Goal: Contribute content

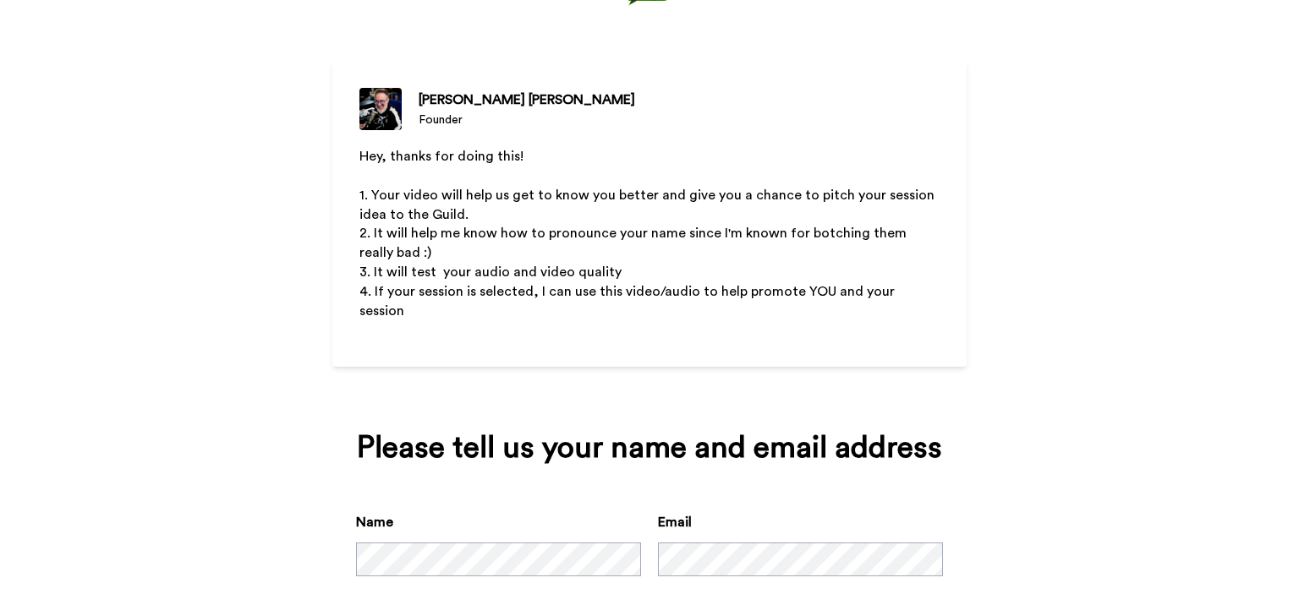
scroll to position [200, 0]
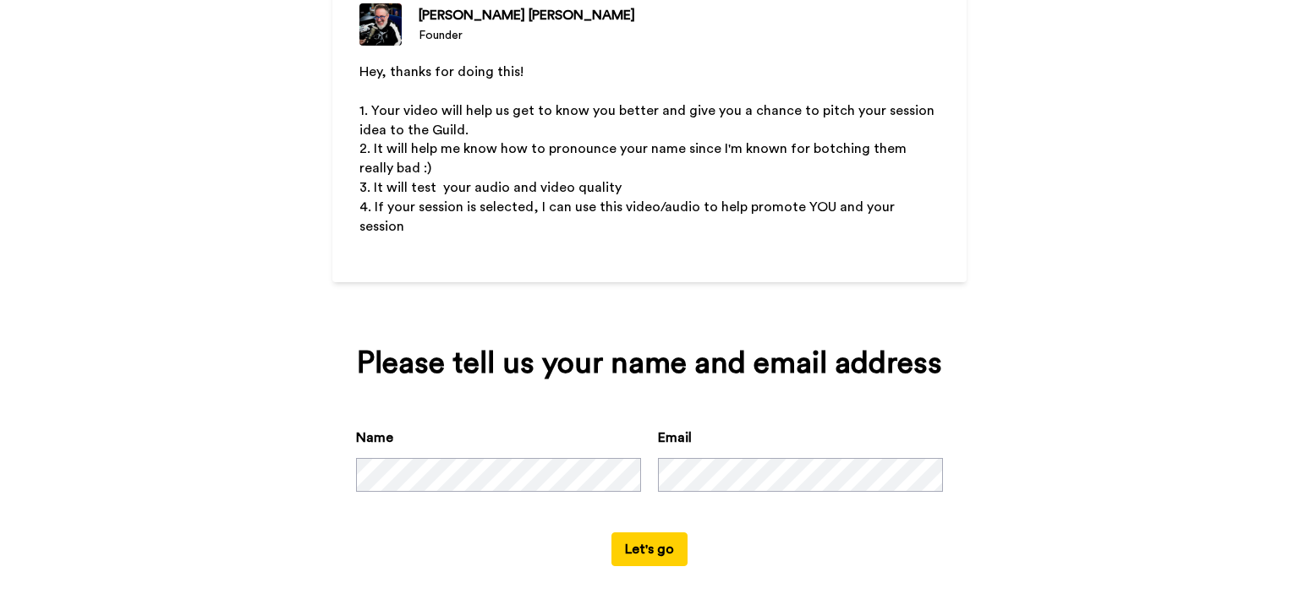
click at [628, 533] on button "Let's go" at bounding box center [649, 550] width 76 height 34
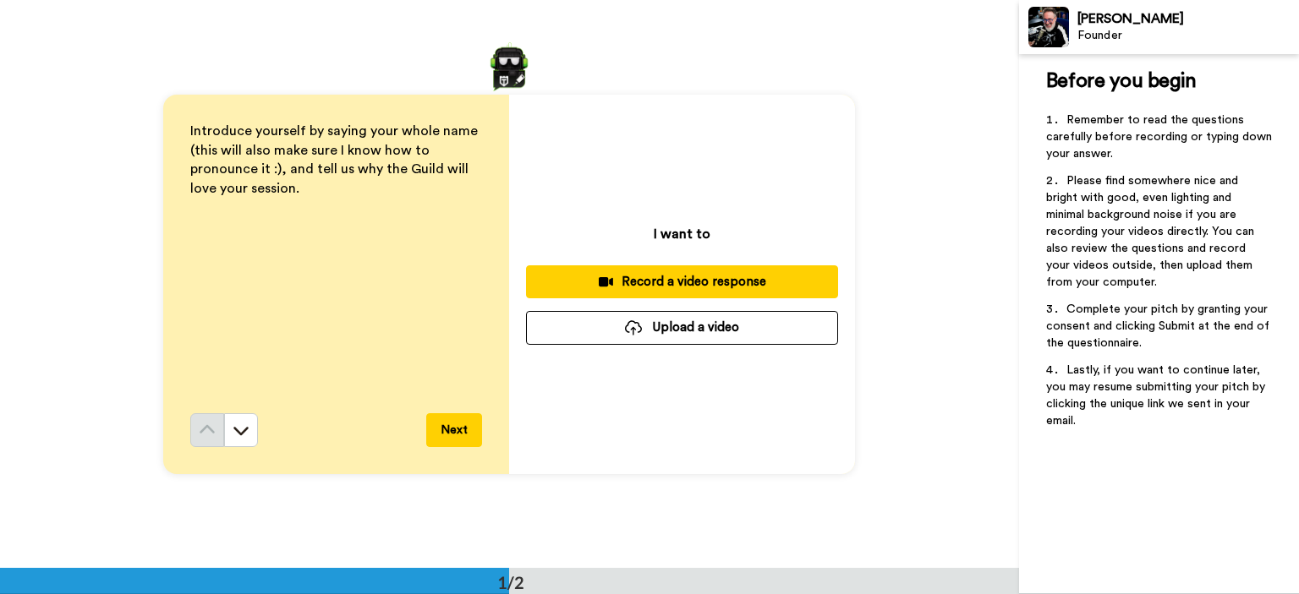
click at [707, 282] on div "Record a video response" at bounding box center [682, 282] width 285 height 18
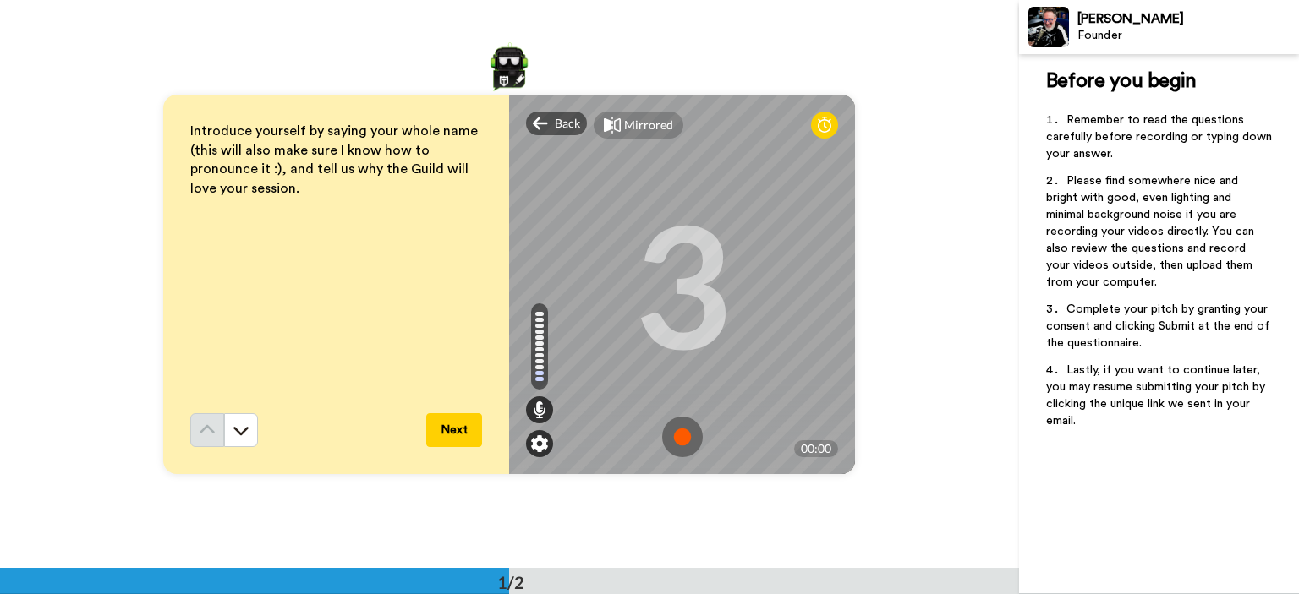
click at [532, 442] on img at bounding box center [539, 444] width 17 height 17
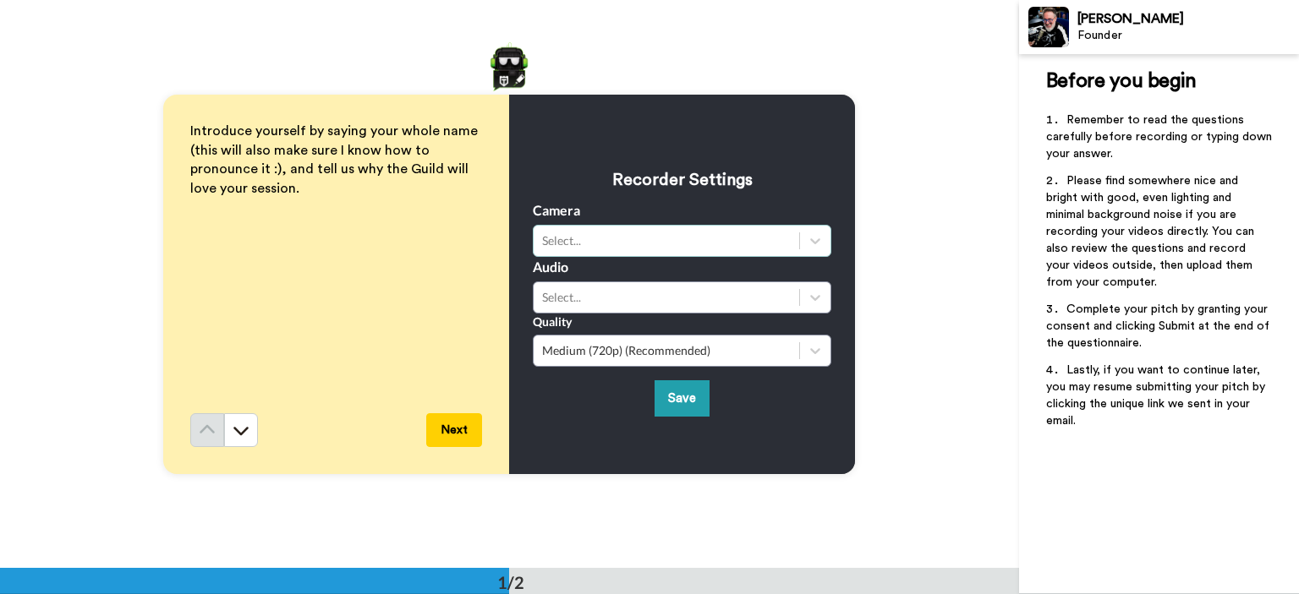
click at [583, 245] on div "Select..." at bounding box center [666, 241] width 249 height 17
click at [576, 304] on div "Select..." at bounding box center [666, 297] width 249 height 17
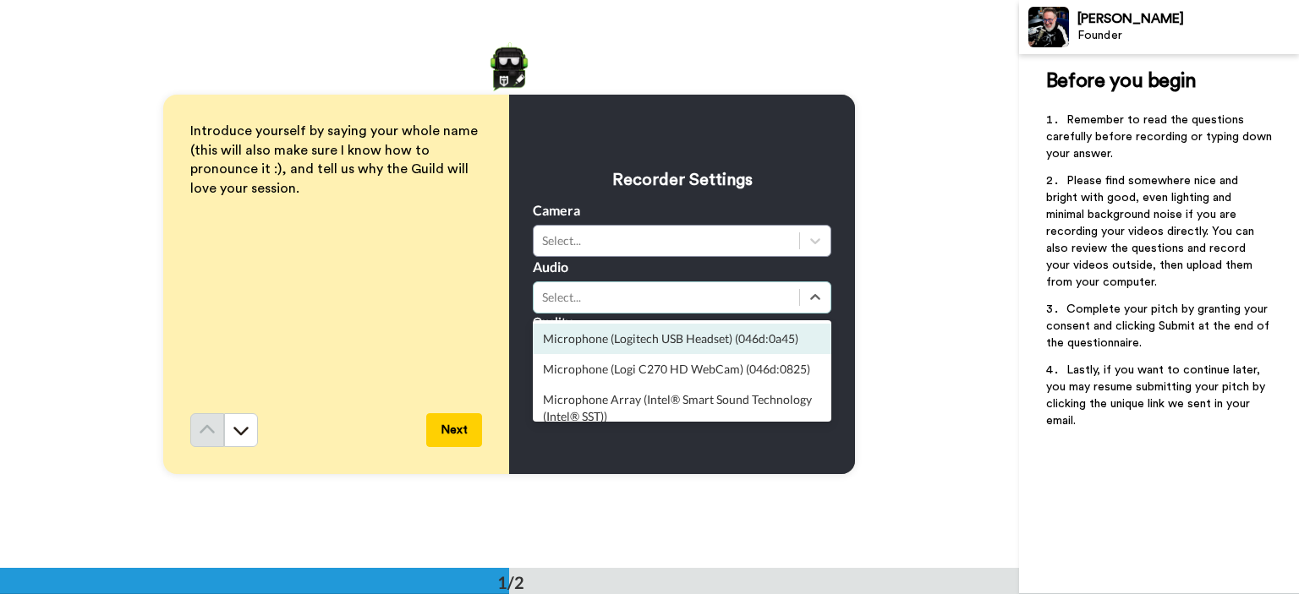
click at [581, 331] on div "Microphone (Logitech USB Headset) (046d:0a45)" at bounding box center [682, 339] width 299 height 30
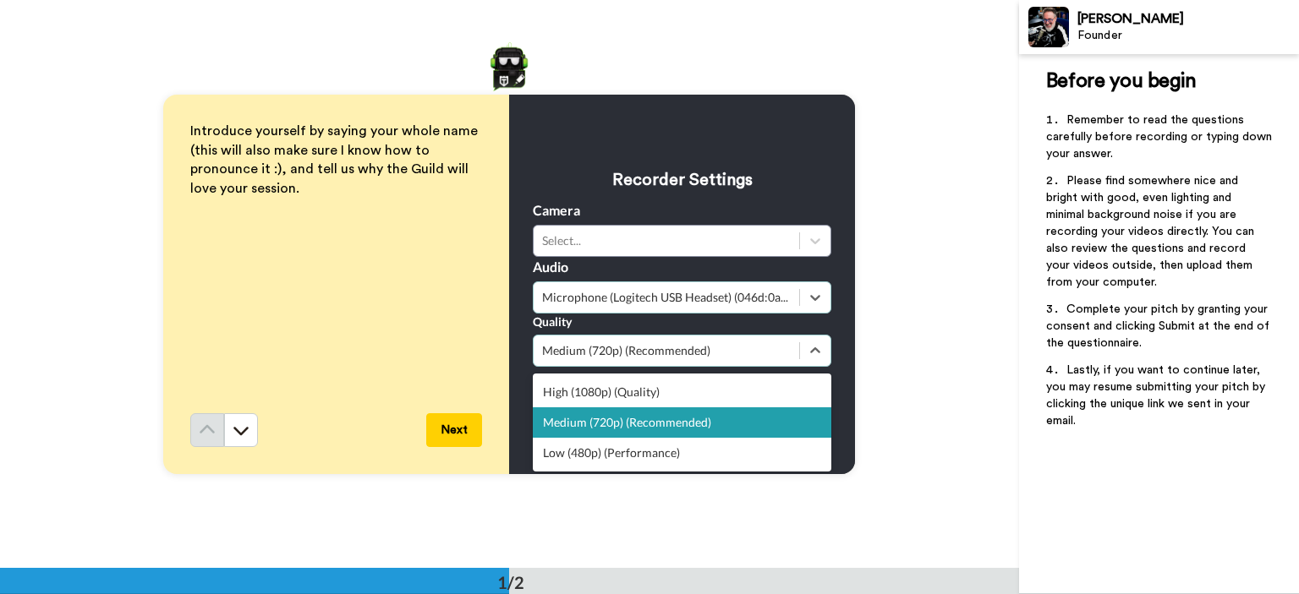
click at [578, 353] on div "Medium (720p) (Recommended)" at bounding box center [666, 350] width 249 height 17
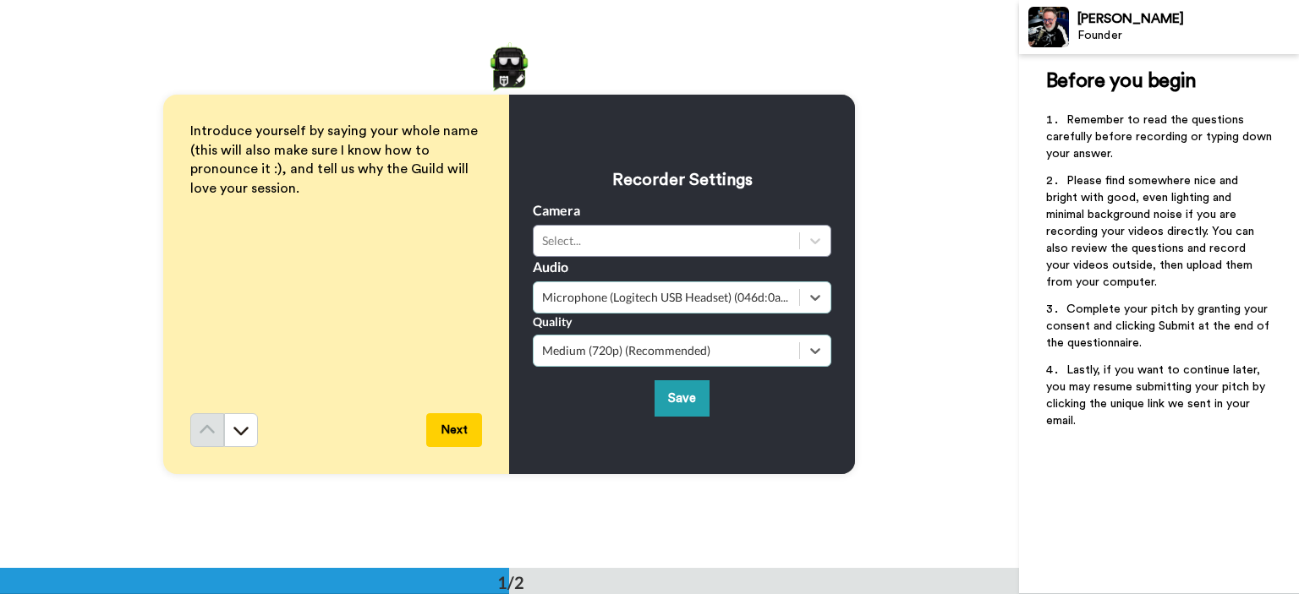
click at [578, 353] on div "Medium (720p) (Recommended)" at bounding box center [666, 350] width 249 height 17
click at [661, 411] on button "Save" at bounding box center [682, 399] width 55 height 36
